Goal: Navigation & Orientation: Find specific page/section

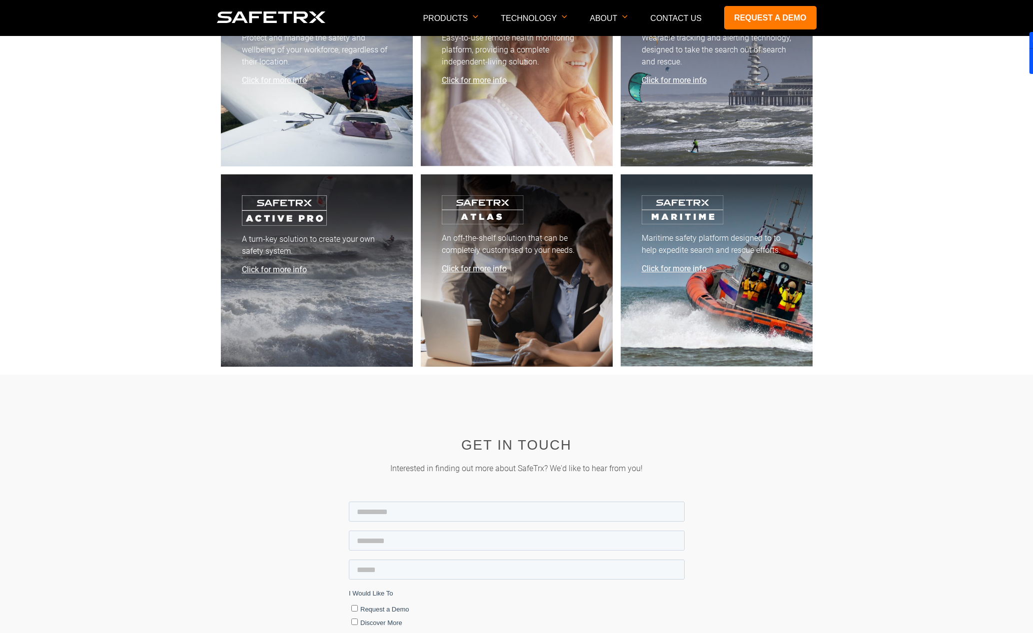
scroll to position [4100, 0]
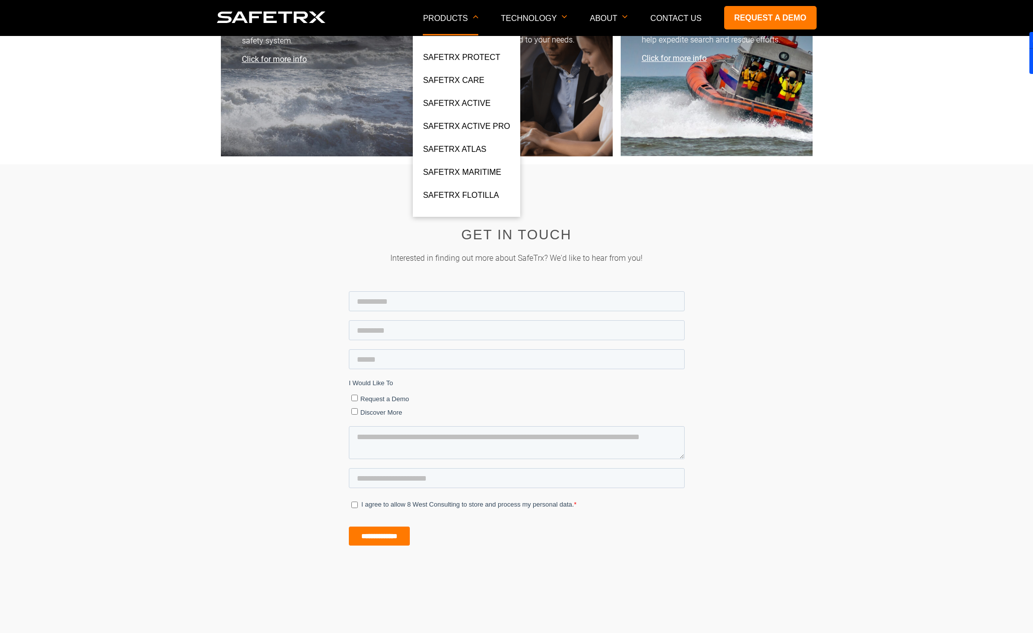
click at [441, 23] on p "Products" at bounding box center [450, 24] width 55 height 21
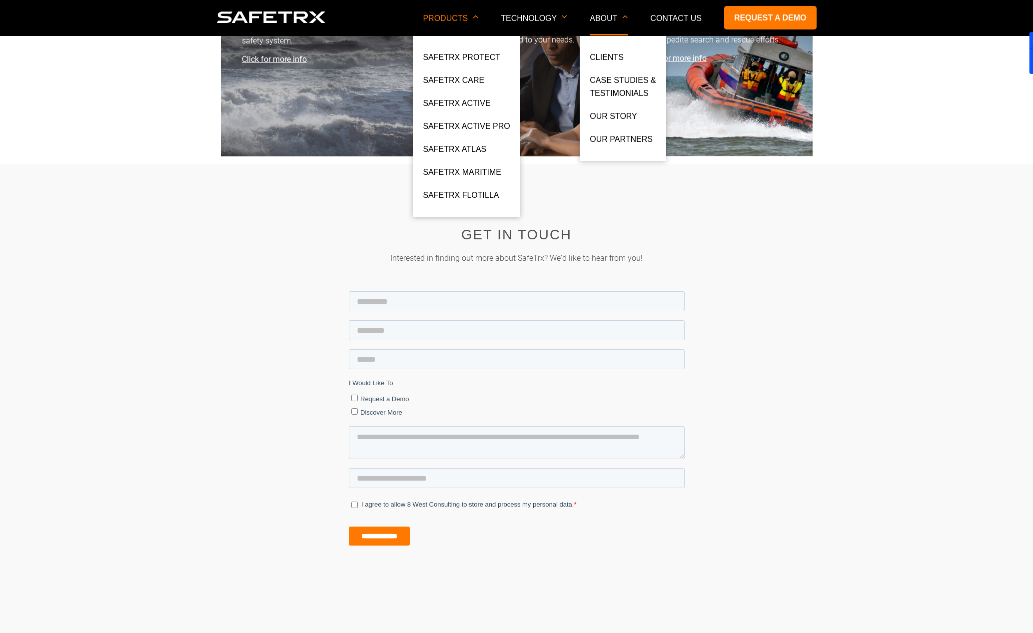
click at [608, 23] on p "About" at bounding box center [609, 24] width 38 height 21
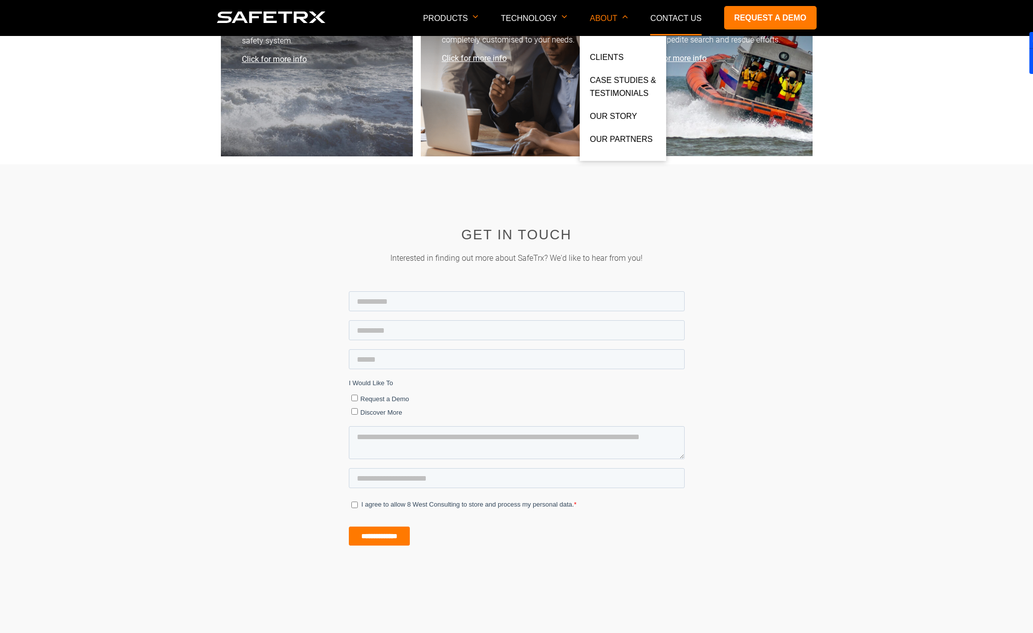
click at [670, 16] on link "Contact Us" at bounding box center [675, 18] width 51 height 8
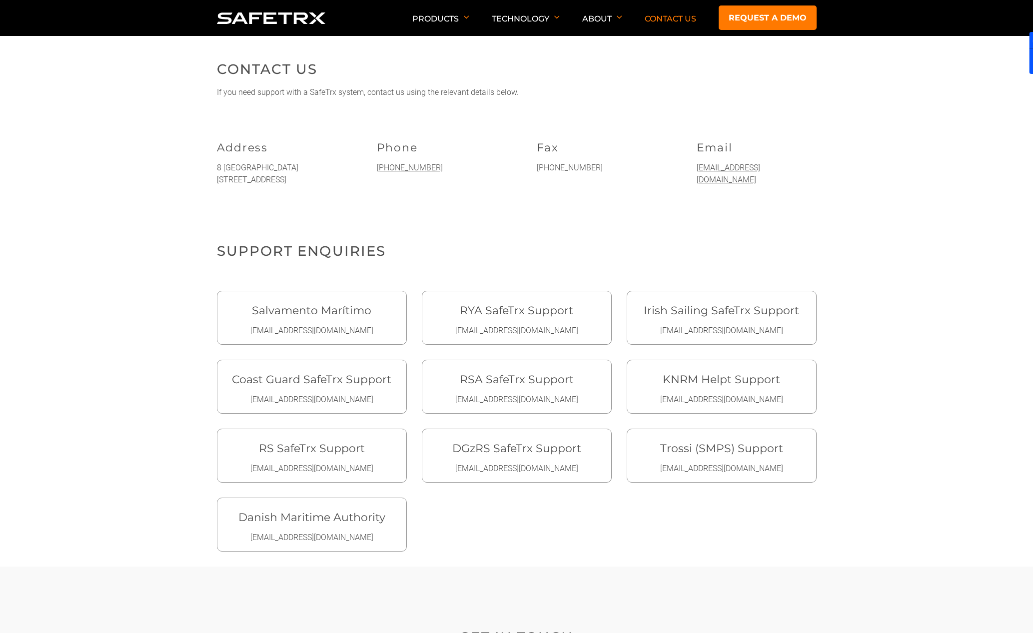
scroll to position [112, 0]
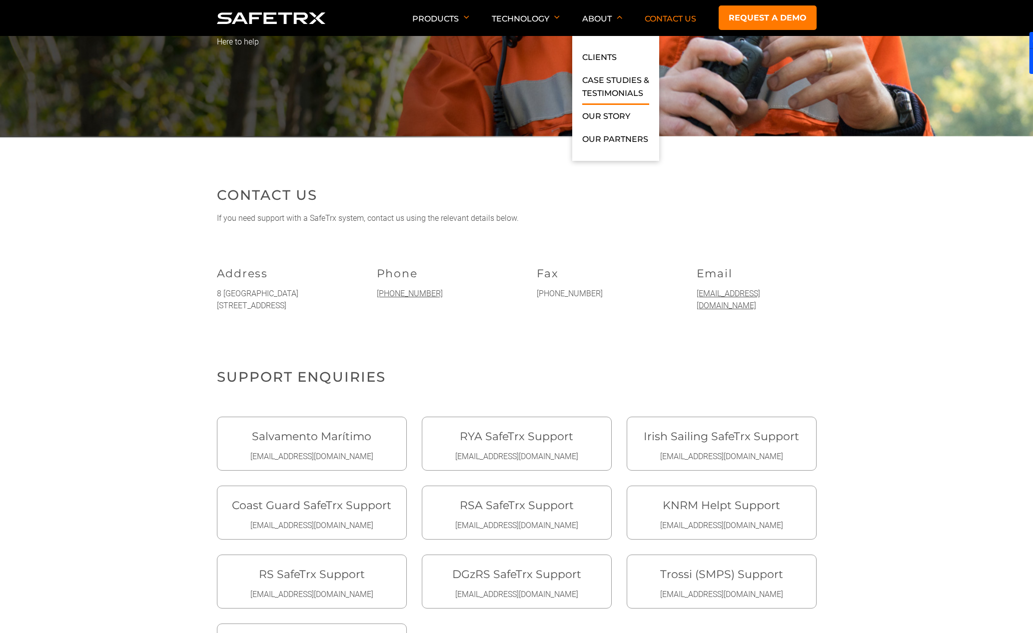
click at [606, 85] on link "Case Studies & Testimonials" at bounding box center [615, 89] width 67 height 31
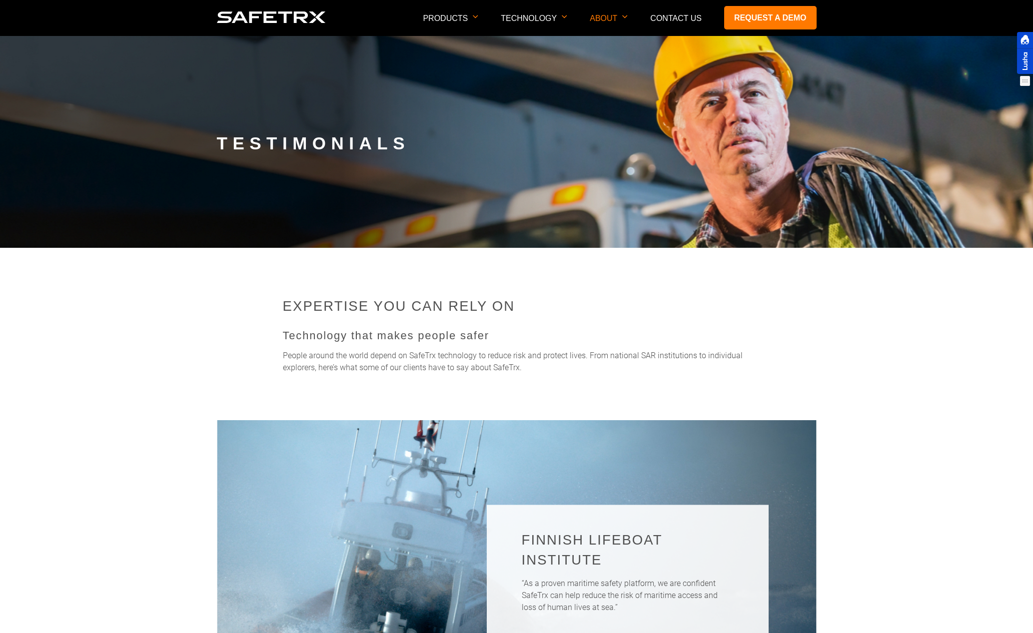
click at [1022, 60] on div at bounding box center [1025, 53] width 16 height 42
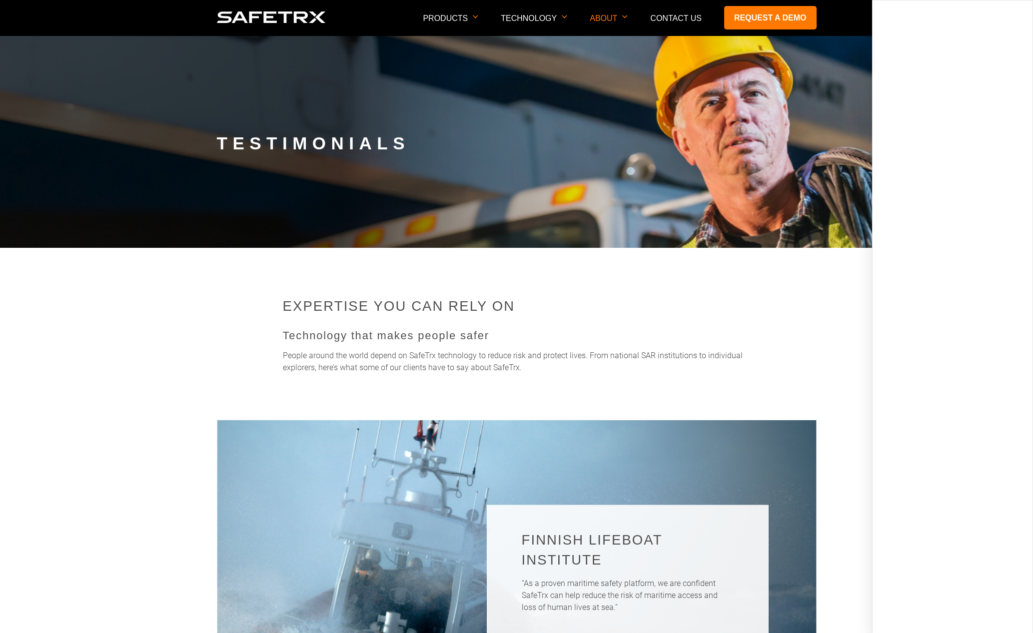
click at [539, 333] on p "Technology that makes people safer" at bounding box center [517, 335] width 468 height 13
